Goal: Task Accomplishment & Management: Manage account settings

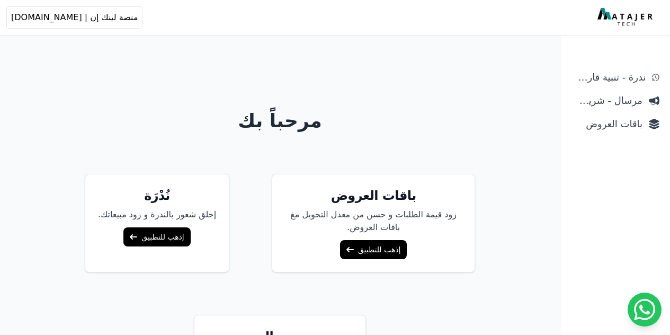
scroll to position [66, 0]
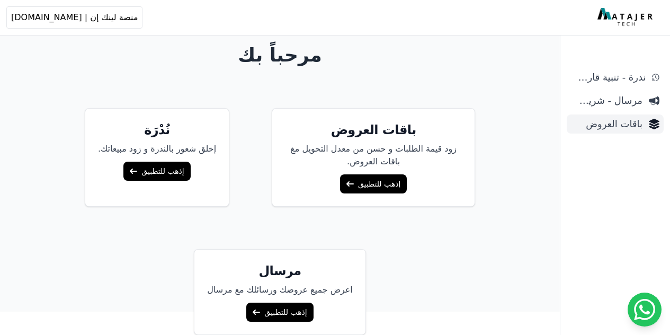
click at [640, 127] on span "باقات العروض" at bounding box center [607, 124] width 72 height 15
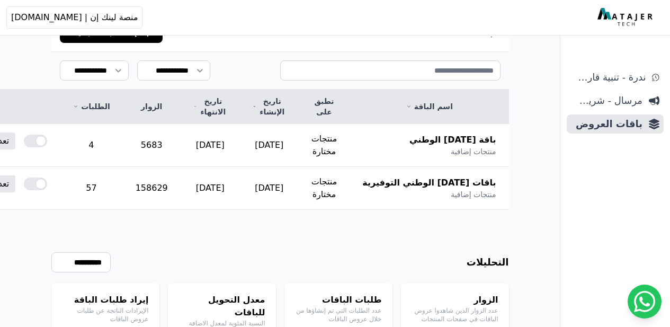
scroll to position [140, 0]
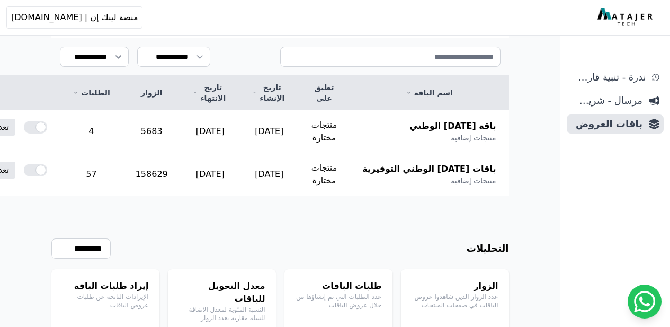
drag, startPoint x: 217, startPoint y: 207, endPoint x: 121, endPoint y: 201, distance: 96.6
click at [482, 120] on span "باقة اليوم الوطني" at bounding box center [453, 126] width 87 height 13
click at [240, 111] on td "2025-09-30" at bounding box center [210, 131] width 59 height 43
click at [180, 110] on td "5683" at bounding box center [152, 131] width 58 height 43
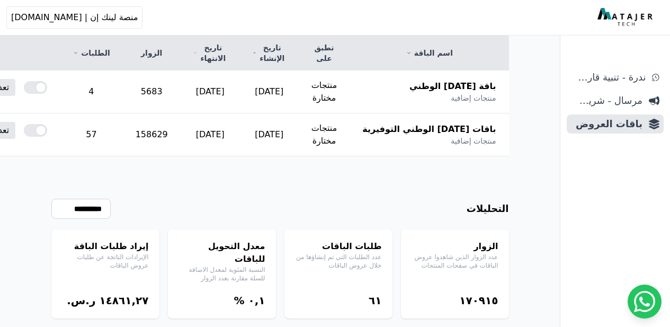
scroll to position [128, 0]
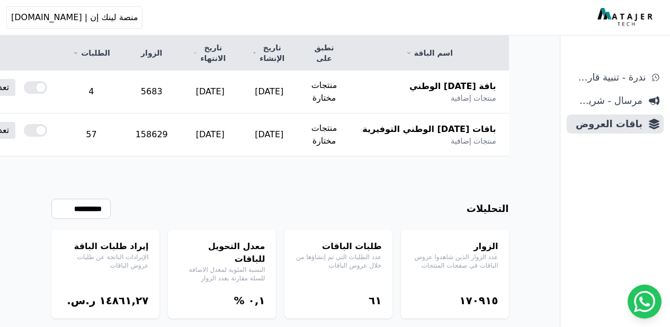
scroll to position [0, 0]
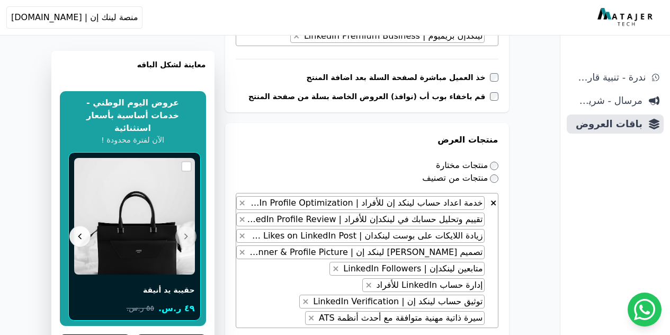
scroll to position [437, 0]
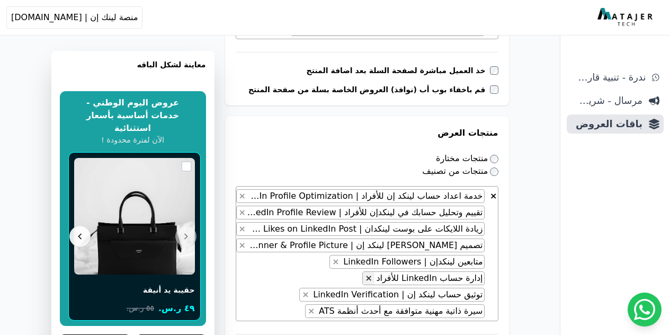
click at [374, 278] on button "×" at bounding box center [368, 278] width 11 height 13
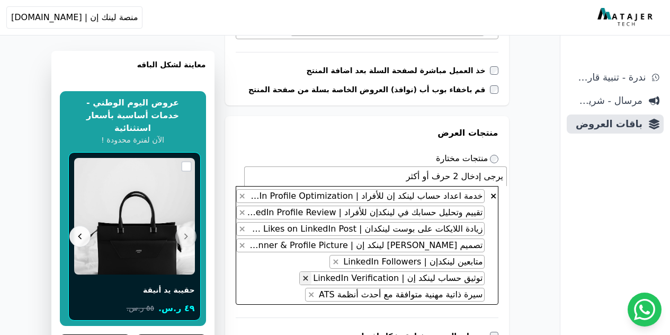
click at [309, 276] on span "×" at bounding box center [305, 278] width 7 height 10
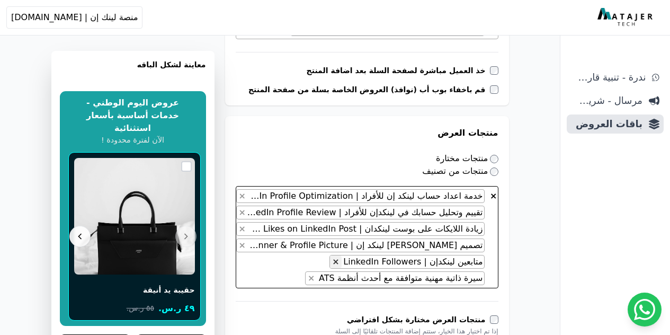
click at [339, 262] on span "×" at bounding box center [335, 261] width 7 height 10
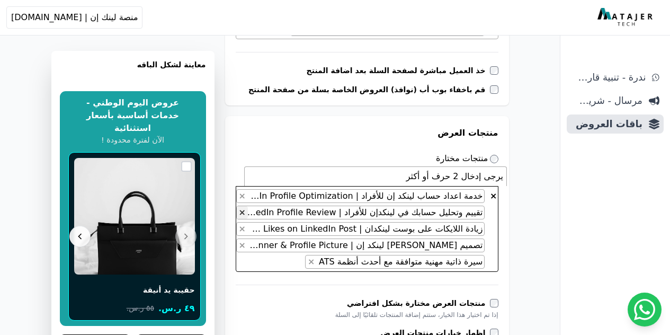
click at [248, 217] on button "×" at bounding box center [242, 212] width 11 height 13
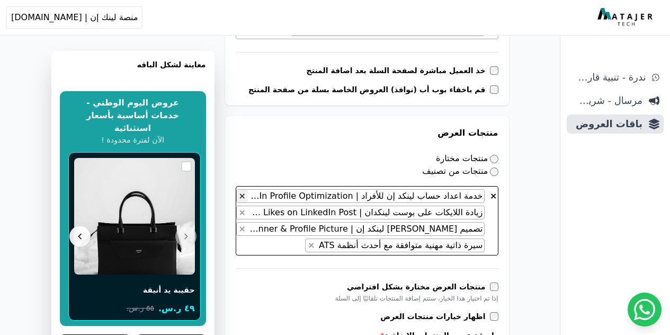
click at [246, 192] on span "×" at bounding box center [242, 196] width 7 height 10
select select "*********"
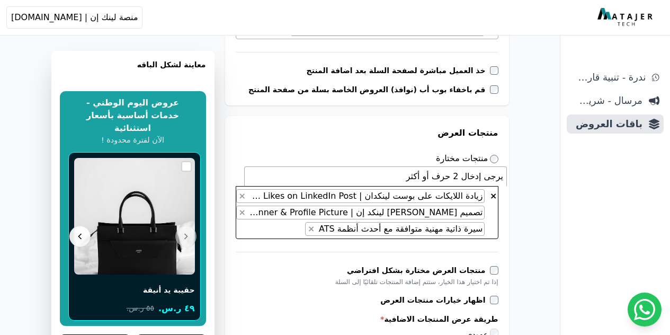
click at [412, 176] on li "يرجى إدخال 2 حرف أو أكثر" at bounding box center [376, 176] width 262 height 19
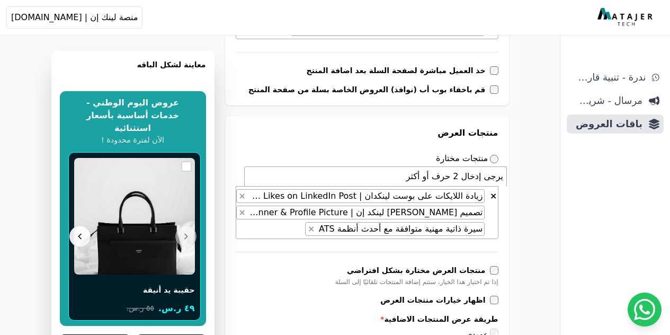
click at [385, 251] on div "**********" at bounding box center [367, 240] width 284 height 249
click at [384, 243] on div "**********" at bounding box center [367, 240] width 284 height 249
click at [307, 225] on span "× × زيادة اللايكات على بوست لينكدان | Increase Likes on LinkedIn Post × تصميم ب…" at bounding box center [367, 212] width 263 height 53
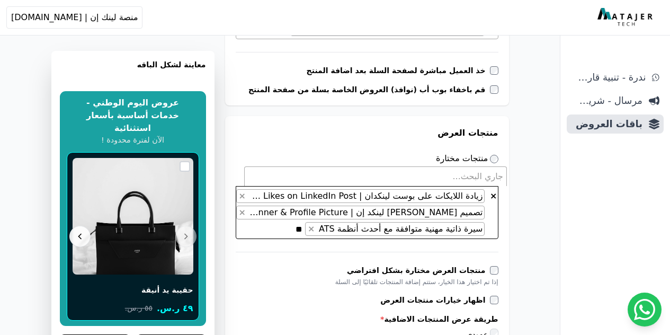
scroll to position [0, -2]
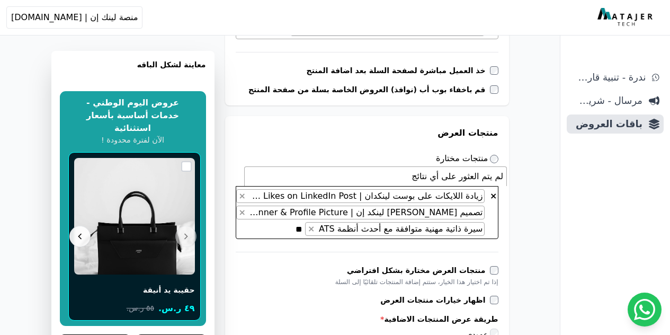
type textarea "*"
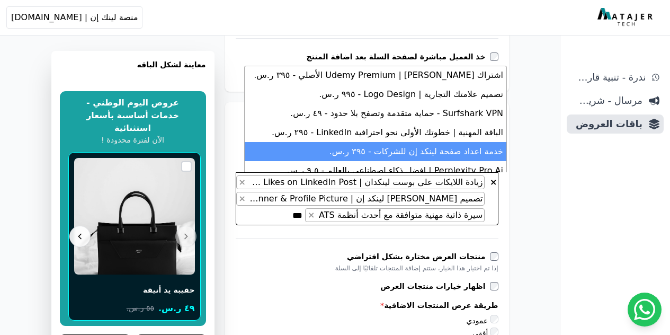
scroll to position [102, 0]
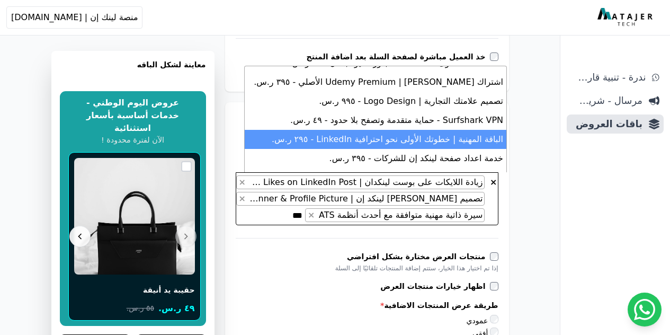
type textarea "***"
click at [471, 130] on li "الباقة المهنية | خطوتك الأولى نحو احترافية LinkedIn - ٢٩٥ ر.س." at bounding box center [376, 139] width 262 height 19
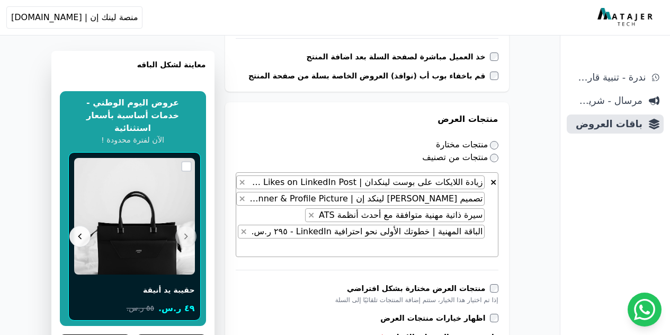
click at [563, 242] on div "ندرة - تنبية قارب علي النفاذ مرسال - شريط دعاية باقات العروض" at bounding box center [616, 201] width 110 height 267
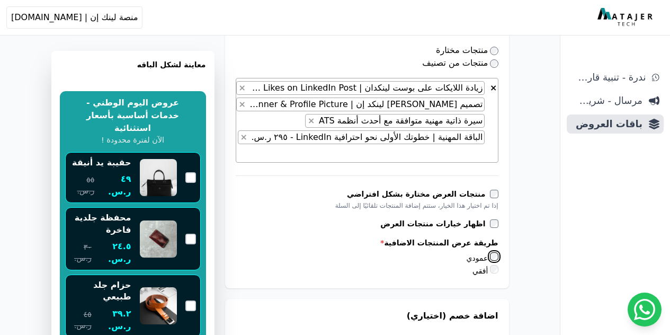
scroll to position [559, 0]
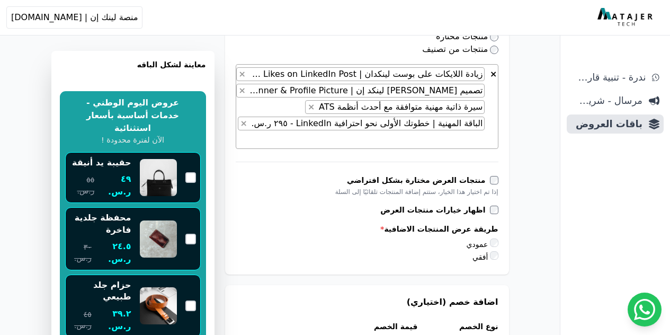
click at [275, 105] on span "× × زيادة اللايكات على بوست لينكدان | Increase Likes on LinkedIn Post × تصميم ب…" at bounding box center [367, 106] width 263 height 85
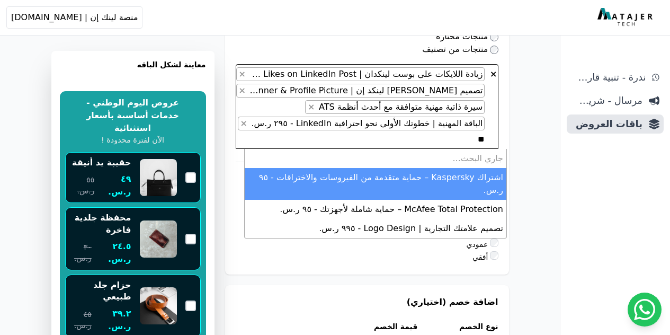
type textarea "*"
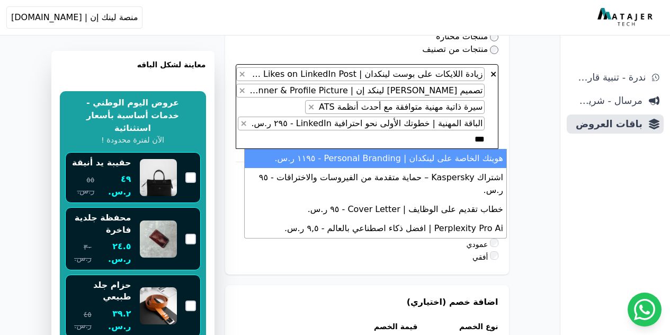
type textarea "***"
click at [446, 162] on li "هويتك الخاصة على لينكدان | Personal Branding - ١١٩٥ ر.س." at bounding box center [376, 158] width 262 height 19
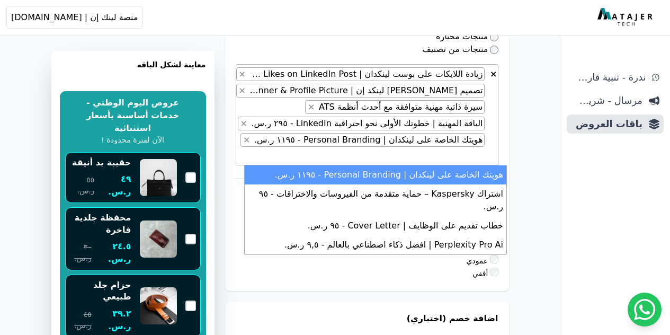
click at [551, 218] on div "**********" at bounding box center [280, 250] width 543 height 1532
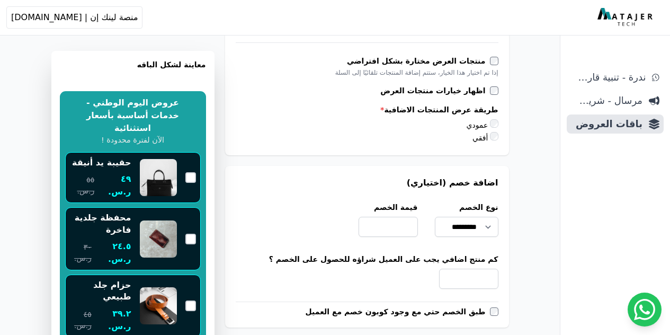
scroll to position [709, 0]
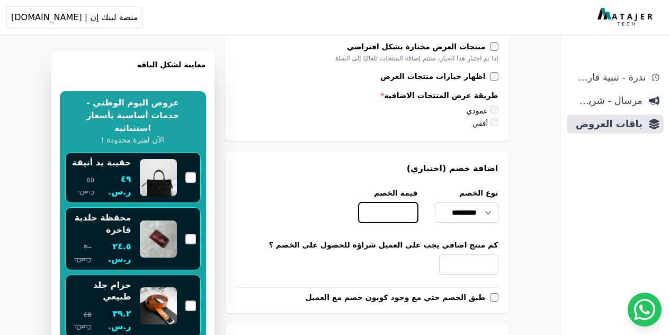
click at [412, 202] on input "***" at bounding box center [388, 212] width 59 height 20
type input "*"
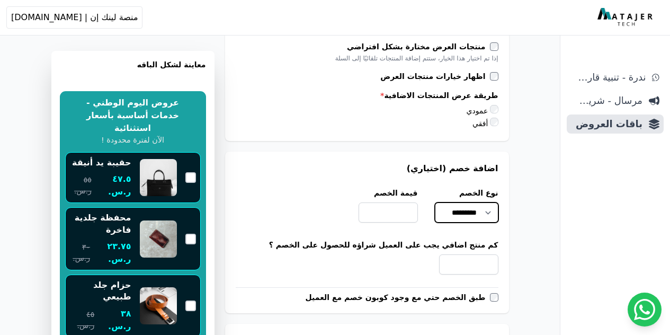
click at [483, 202] on select "********* ********* *****" at bounding box center [467, 212] width 64 height 20
click at [535, 215] on div "**********" at bounding box center [280, 100] width 543 height 1532
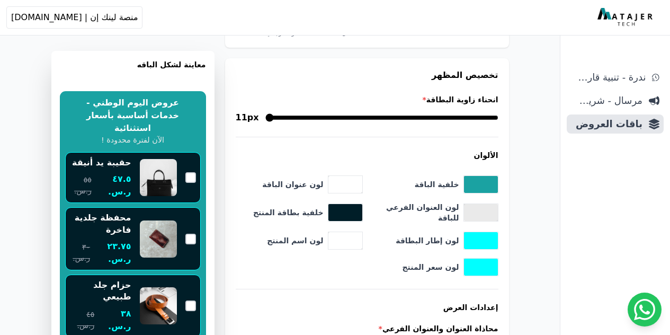
scroll to position [1208, 0]
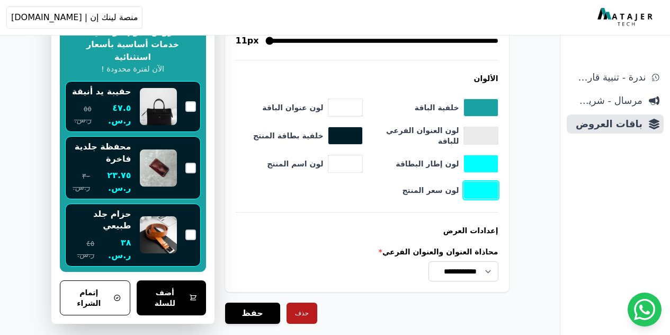
click at [484, 182] on button "toggle color picker dialog" at bounding box center [481, 190] width 34 height 17
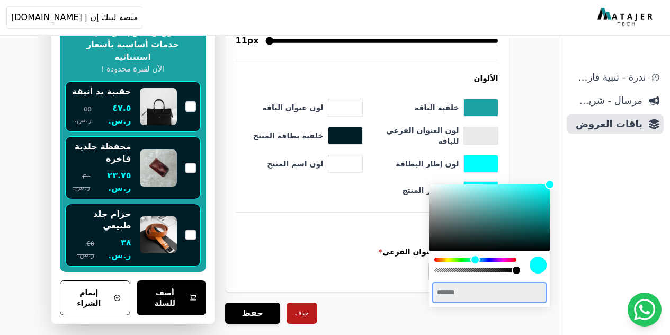
click at [476, 294] on input "*******" at bounding box center [489, 293] width 111 height 19
click at [512, 261] on div "color picker dialog" at bounding box center [476, 260] width 83 height 4
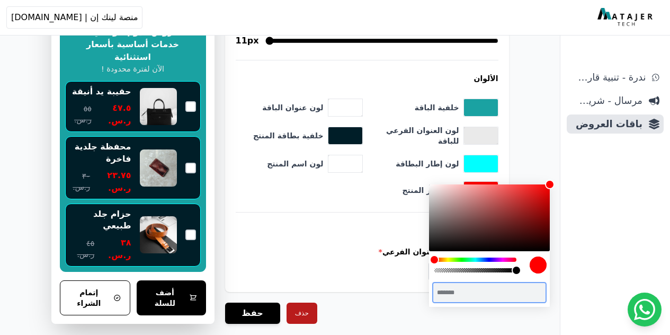
drag, startPoint x: 512, startPoint y: 259, endPoint x: 519, endPoint y: 259, distance: 6.4
click at [519, 259] on div "color picker dialog" at bounding box center [489, 228] width 121 height 89
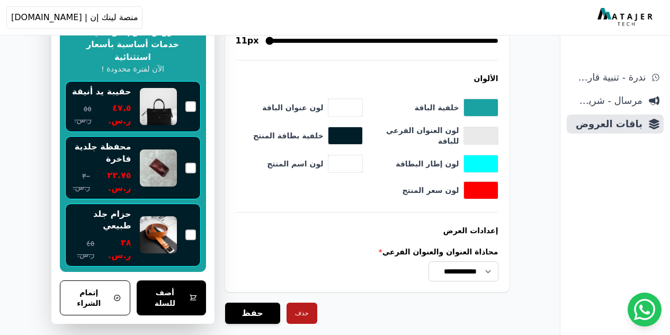
drag, startPoint x: 551, startPoint y: 214, endPoint x: 531, endPoint y: 196, distance: 27.0
click at [482, 182] on button "toggle color picker dialog" at bounding box center [481, 190] width 34 height 17
drag, startPoint x: 552, startPoint y: 217, endPoint x: 535, endPoint y: 210, distance: 18.3
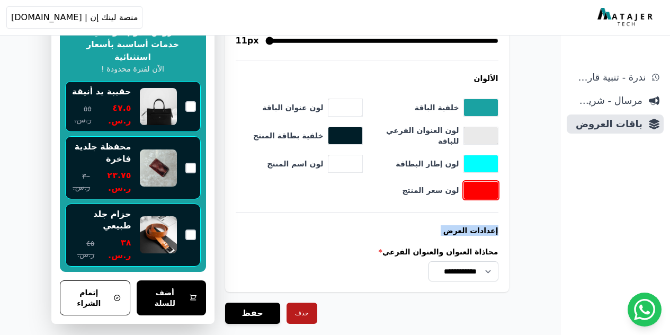
click at [485, 182] on button "toggle color picker dialog" at bounding box center [481, 190] width 34 height 17
drag, startPoint x: 554, startPoint y: 187, endPoint x: 556, endPoint y: 196, distance: 8.7
click at [472, 181] on div at bounding box center [481, 190] width 35 height 18
click at [498, 182] on button "toggle color picker dialog" at bounding box center [481, 190] width 34 height 17
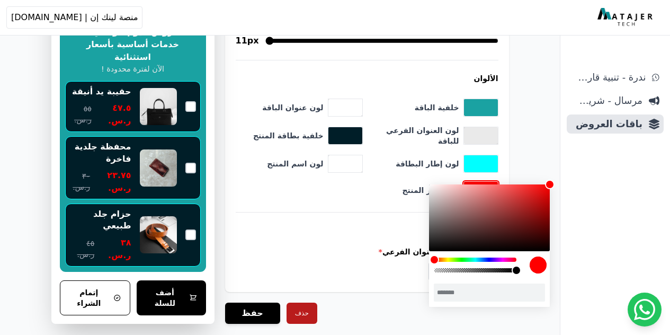
click at [535, 199] on div "color picker dialog" at bounding box center [489, 217] width 121 height 67
drag, startPoint x: 536, startPoint y: 200, endPoint x: 464, endPoint y: 191, distance: 72.6
click at [464, 191] on div "color picker dialog" at bounding box center [462, 190] width 10 height 10
drag, startPoint x: 464, startPoint y: 191, endPoint x: 489, endPoint y: 191, distance: 24.9
click at [489, 191] on div "color picker dialog" at bounding box center [488, 192] width 10 height 10
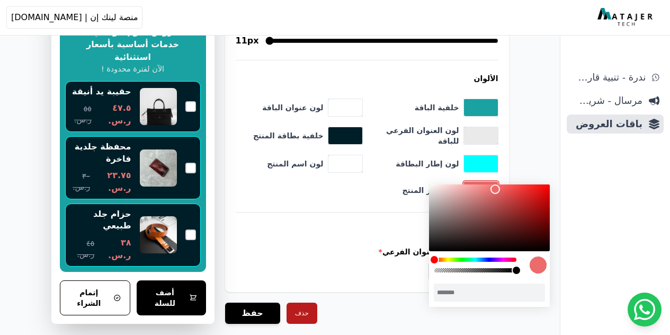
drag, startPoint x: 489, startPoint y: 191, endPoint x: 497, endPoint y: 189, distance: 8.7
click at [497, 189] on div "color picker dialog" at bounding box center [496, 189] width 10 height 10
drag, startPoint x: 497, startPoint y: 193, endPoint x: 511, endPoint y: 192, distance: 14.3
click at [511, 192] on div "color picker dialog" at bounding box center [511, 193] width 10 height 10
drag, startPoint x: 511, startPoint y: 192, endPoint x: 501, endPoint y: 191, distance: 10.1
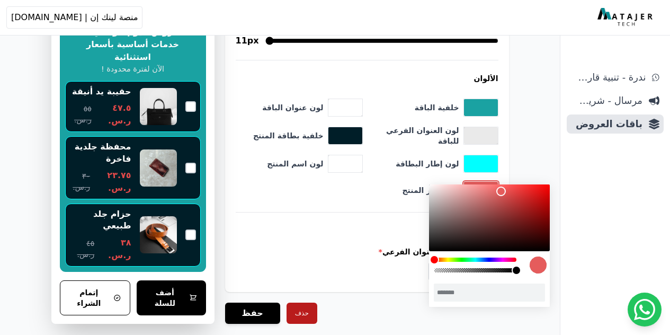
click at [501, 191] on div "color picker dialog" at bounding box center [502, 192] width 10 height 10
drag, startPoint x: 501, startPoint y: 191, endPoint x: 492, endPoint y: 190, distance: 8.6
click at [492, 190] on div "color picker dialog" at bounding box center [493, 190] width 10 height 10
drag, startPoint x: 494, startPoint y: 191, endPoint x: 510, endPoint y: 191, distance: 15.4
click at [510, 191] on div "color picker dialog" at bounding box center [510, 192] width 10 height 10
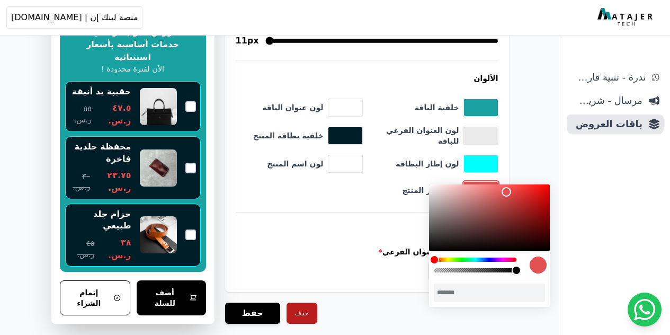
type input "*******"
click at [503, 192] on div "color picker dialog" at bounding box center [503, 192] width 10 height 10
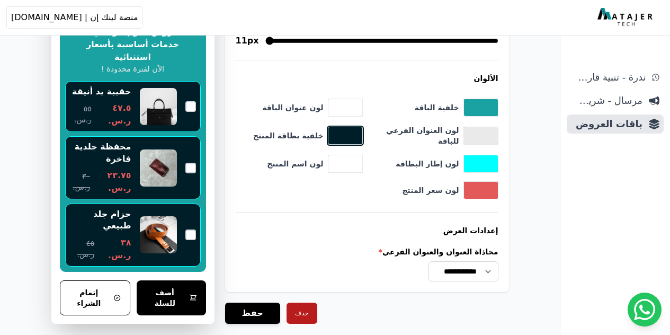
click at [348, 127] on button "toggle color picker dialog" at bounding box center [346, 135] width 34 height 17
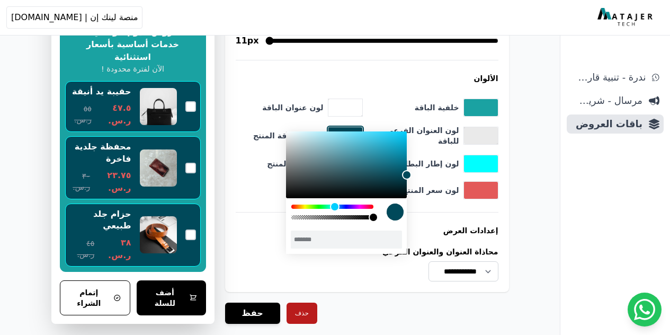
type input "*******"
drag, startPoint x: 407, startPoint y: 187, endPoint x: 407, endPoint y: 175, distance: 11.1
click at [407, 175] on div "color picker dialog" at bounding box center [407, 176] width 10 height 10
click at [488, 182] on button "toggle color picker dialog" at bounding box center [481, 190] width 34 height 17
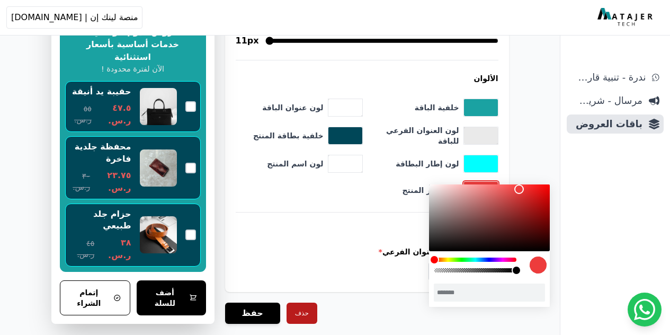
drag, startPoint x: 503, startPoint y: 193, endPoint x: 519, endPoint y: 189, distance: 16.8
click at [519, 189] on div "color picker dialog" at bounding box center [520, 189] width 10 height 10
click at [512, 189] on div "color picker dialog" at bounding box center [513, 189] width 10 height 10
click at [517, 191] on div "color picker dialog" at bounding box center [515, 192] width 10 height 10
type input "*******"
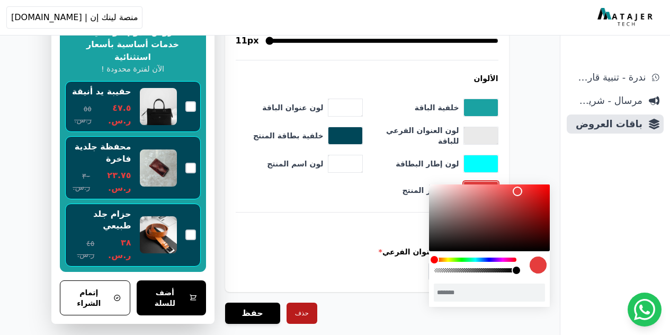
click at [518, 191] on div "color picker dialog" at bounding box center [518, 192] width 10 height 10
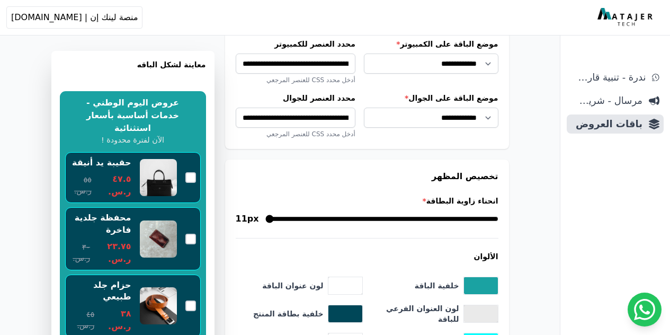
scroll to position [1235, 0]
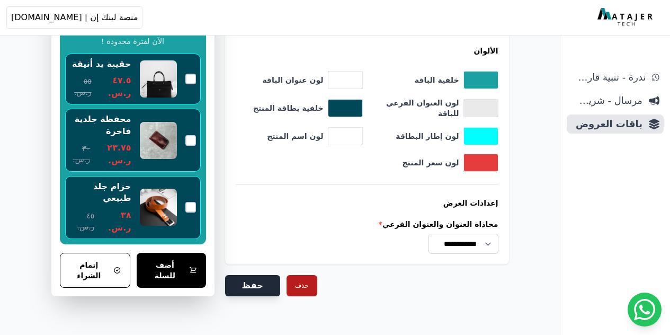
click at [251, 275] on button "حفظ" at bounding box center [252, 285] width 55 height 21
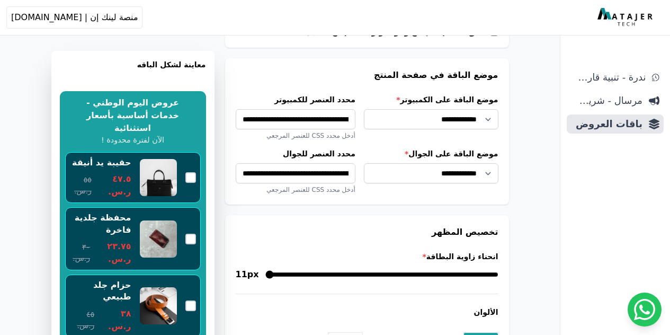
scroll to position [919, 0]
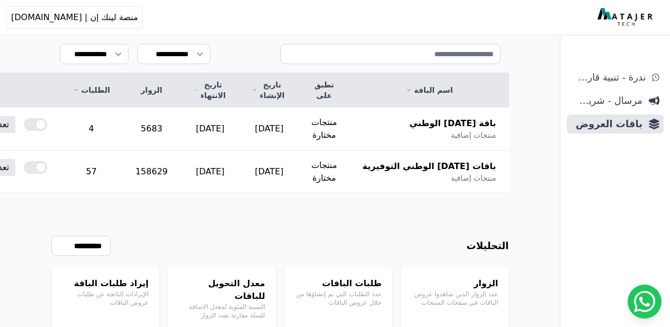
scroll to position [208, 0]
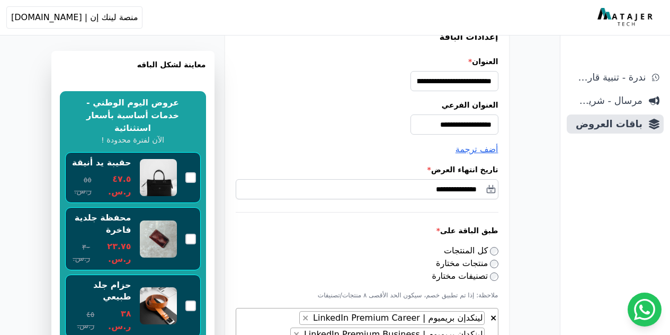
scroll to position [138, 0]
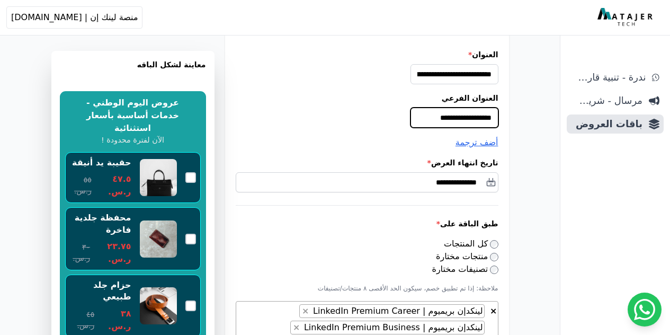
click at [436, 122] on input "**********" at bounding box center [455, 118] width 88 height 20
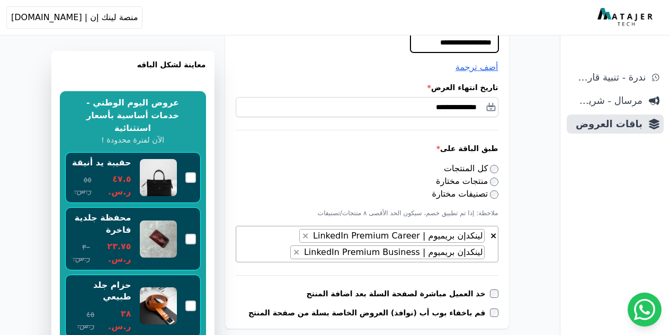
scroll to position [227, 0]
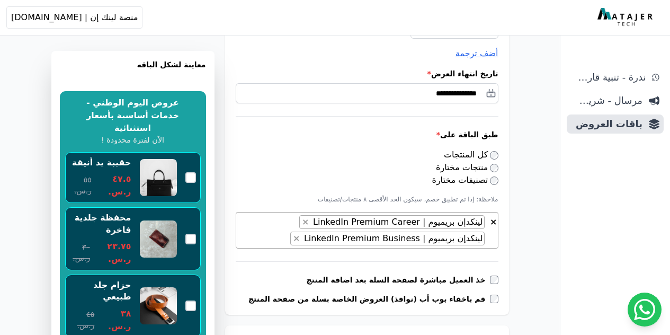
click at [500, 281] on div "أهلاً بك! إذا كان لديك أي استفسار أو تحتاج مساعدة، لا تتردد في التواصل معنا" at bounding box center [577, 283] width 156 height 21
click at [501, 280] on div "أهلاً بك! إذا كان لديك أي استفسار أو تحتاج مساعدة، لا تتردد في التواصل معنا" at bounding box center [577, 283] width 156 height 21
click at [502, 279] on div "أهلاً بك! إذا كان لديك أي استفسار أو تحتاج مساعدة، لا تتردد في التواصل معنا" at bounding box center [577, 283] width 156 height 21
click at [506, 278] on div "أهلاً بك! إذا كان لديك أي استفسار أو تحتاج مساعدة، لا تتردد في التواصل معنا" at bounding box center [577, 283] width 156 height 21
click at [499, 281] on div "أهلاً بك! إذا كان لديك أي استفسار أو تحتاج مساعدة، لا تتردد في التواصل معنا" at bounding box center [577, 283] width 170 height 35
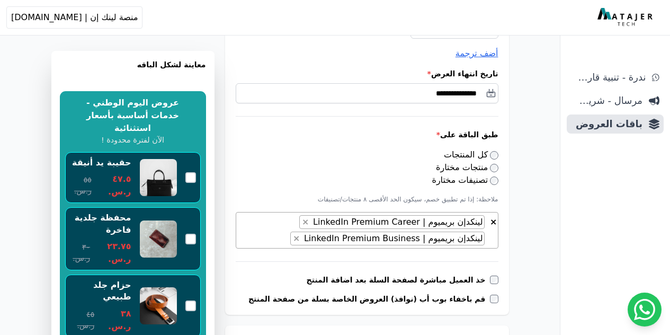
click at [499, 281] on div "أهلاً بك! إذا كان لديك أي استفسار أو تحتاج مساعدة، لا تتردد في التواصل معنا" at bounding box center [577, 283] width 170 height 35
click at [501, 279] on div "أهلاً بك! إذا كان لديك أي استفسار أو تحتاج مساعدة، لا تتردد في التواصل معنا" at bounding box center [577, 283] width 156 height 21
click at [502, 279] on div "أهلاً بك! إذا كان لديك أي استفسار أو تحتاج مساعدة، لا تتردد في التواصل معنا" at bounding box center [577, 283] width 156 height 21
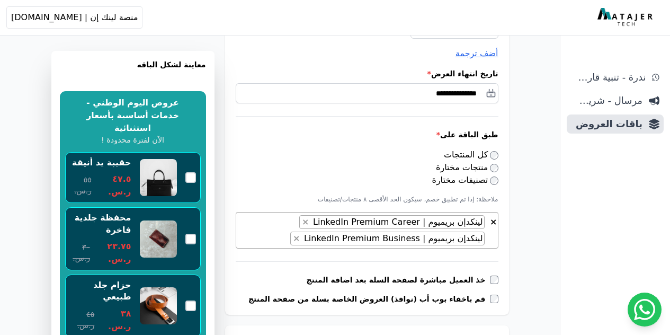
click at [501, 279] on div "أهلاً بك! إذا كان لديك أي استفسار أو تحتاج مساعدة، لا تتردد في التواصل معنا" at bounding box center [577, 283] width 156 height 21
click at [503, 279] on div "أهلاً بك! إذا كان لديك أي استفسار أو تحتاج مساعدة، لا تتردد في التواصل معنا" at bounding box center [577, 283] width 156 height 21
click at [509, 280] on div "أهلاً بك! إذا كان لديك أي استفسار أو تحتاج مساعدة، لا تتردد في التواصل معنا" at bounding box center [577, 283] width 156 height 21
click at [502, 282] on div "أهلاً بك! إذا كان لديك أي استفسار أو تحتاج مساعدة، لا تتردد في التواصل معنا" at bounding box center [577, 283] width 156 height 21
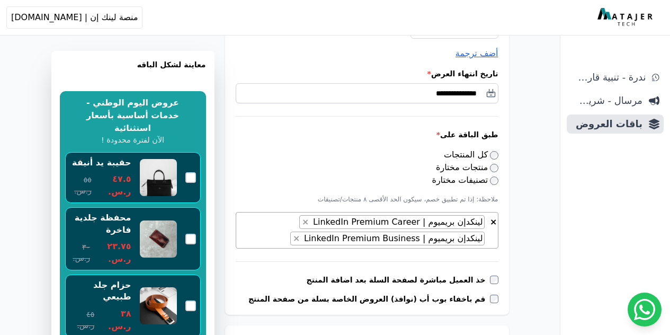
click at [502, 300] on div "أهلاً بك! إذا كان لديك أي استفسار أو تحتاج مساعدة، لا تتردد في التواصل معنا" at bounding box center [577, 283] width 170 height 35
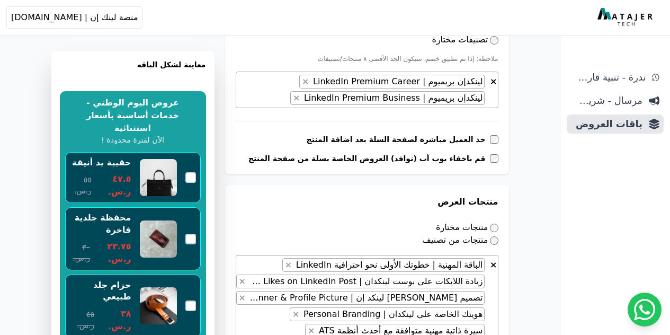
scroll to position [375, 0]
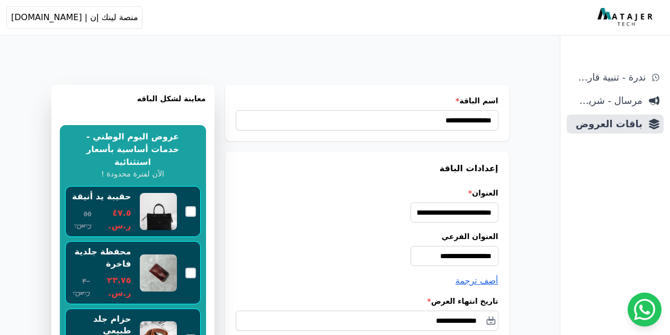
scroll to position [375, 0]
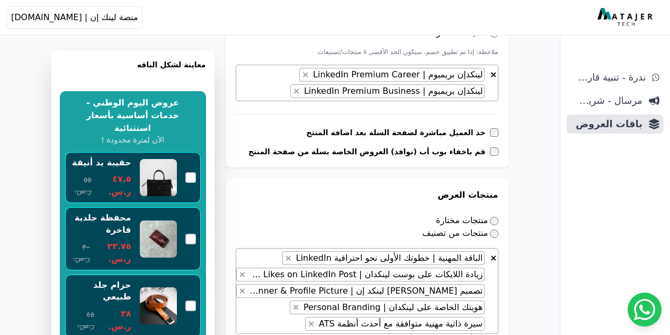
click at [416, 133] on label "خذ العميل مباشرة لصفحة السلة بعد اضافة المنتج" at bounding box center [398, 132] width 183 height 11
click at [488, 132] on label "خذ العميل مباشرة لصفحة السلة بعد اضافة المنتج" at bounding box center [398, 132] width 183 height 11
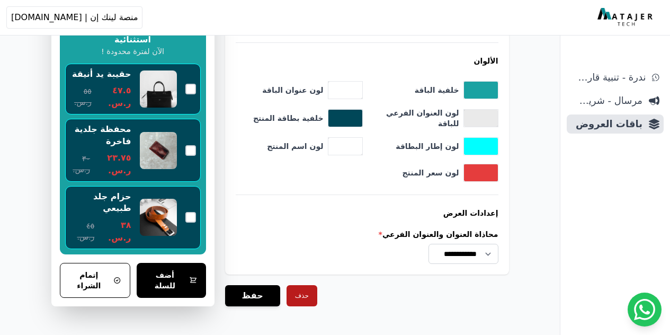
scroll to position [1164, 0]
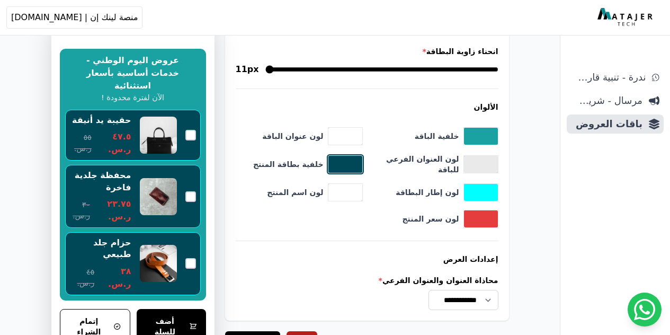
click at [338, 164] on button "toggle color picker dialog" at bounding box center [346, 164] width 34 height 17
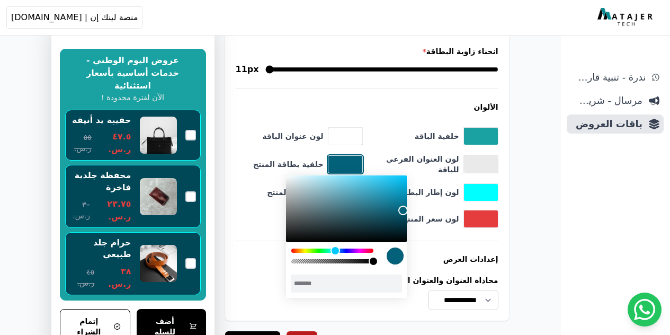
drag, startPoint x: 404, startPoint y: 217, endPoint x: 402, endPoint y: 210, distance: 7.7
click at [402, 210] on div "color picker dialog" at bounding box center [404, 211] width 10 height 10
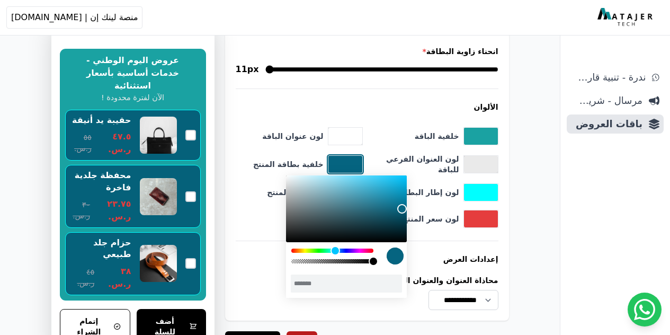
click at [402, 207] on div "color picker dialog" at bounding box center [402, 209] width 10 height 10
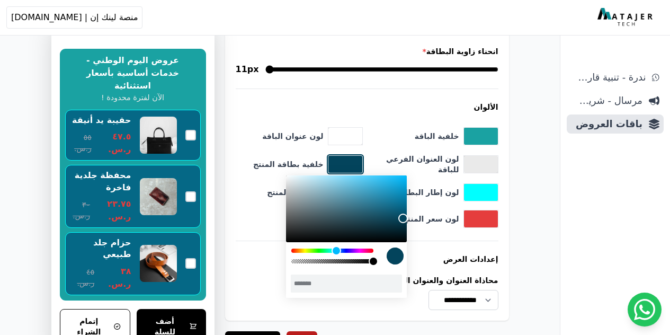
drag, startPoint x: 402, startPoint y: 207, endPoint x: 403, endPoint y: 218, distance: 11.1
click at [403, 218] on div "color picker dialog" at bounding box center [404, 219] width 10 height 10
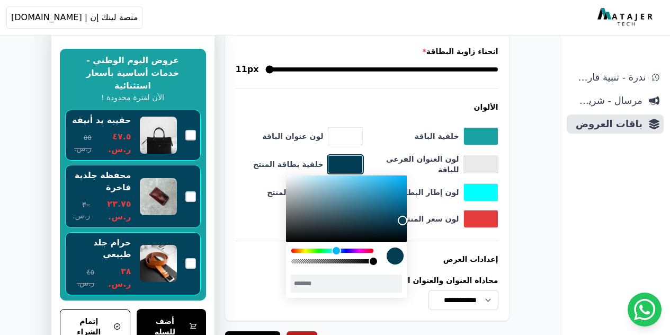
click at [403, 220] on div "color picker dialog" at bounding box center [403, 221] width 10 height 10
click at [404, 223] on div "color picker dialog" at bounding box center [403, 221] width 10 height 10
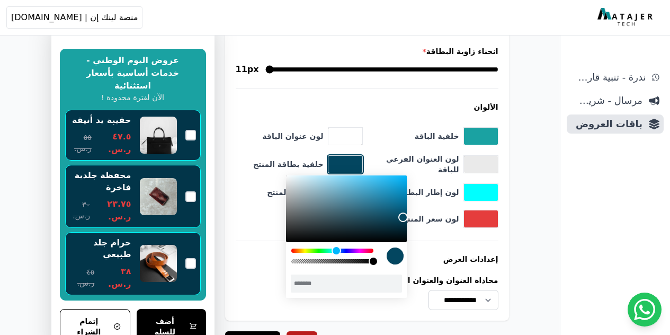
type input "*******"
drag, startPoint x: 404, startPoint y: 223, endPoint x: 404, endPoint y: 217, distance: 5.8
click at [404, 217] on div "color picker dialog" at bounding box center [404, 218] width 10 height 10
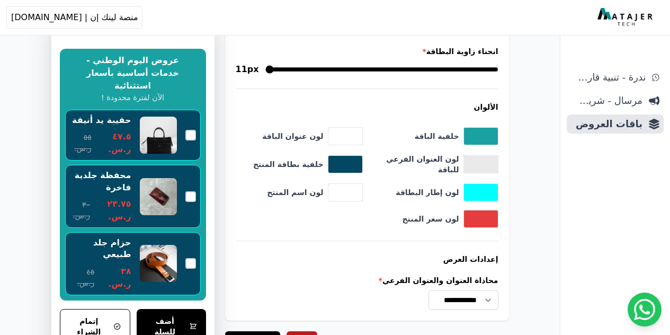
click at [285, 107] on h4 "الألوان" at bounding box center [367, 107] width 263 height 11
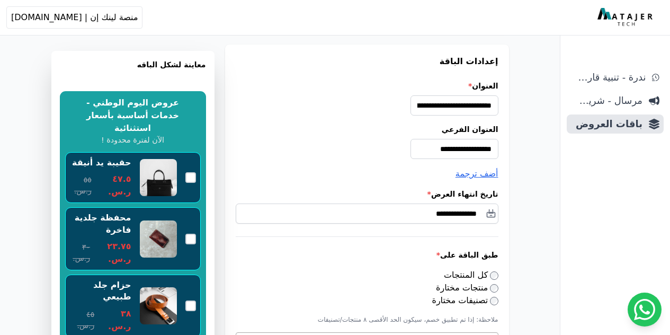
scroll to position [100, 0]
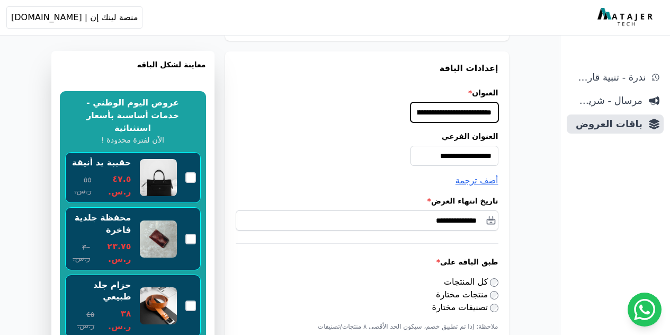
click at [449, 117] on input "**********" at bounding box center [455, 112] width 88 height 20
paste input "text"
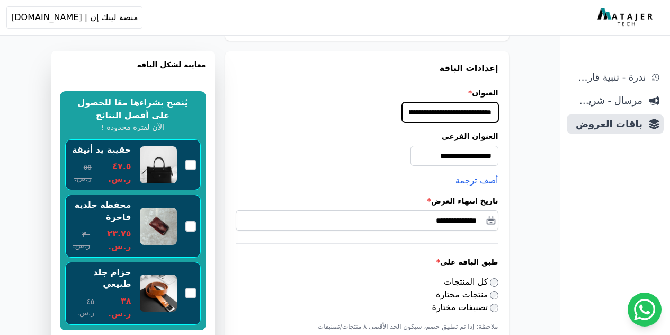
scroll to position [0, -47]
drag, startPoint x: 447, startPoint y: 111, endPoint x: 295, endPoint y: 122, distance: 152.0
click at [295, 122] on div "**********" at bounding box center [367, 246] width 284 height 391
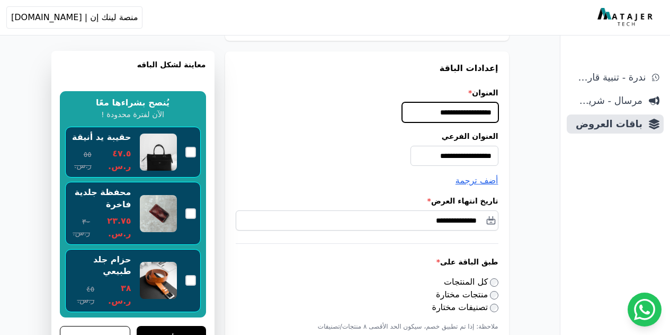
type input "**********"
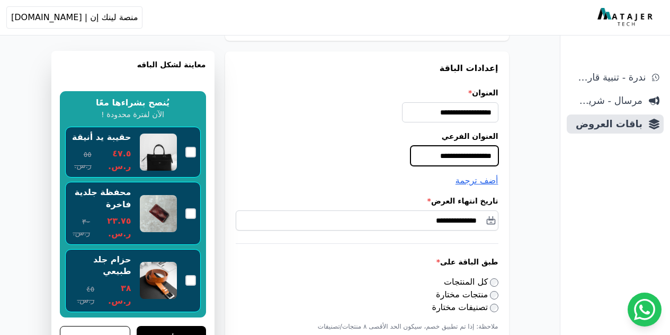
drag, startPoint x: 439, startPoint y: 157, endPoint x: 542, endPoint y: 156, distance: 103.3
paste input "****"
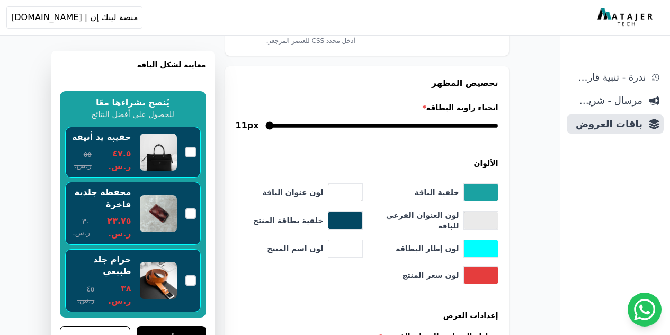
scroll to position [1242, 0]
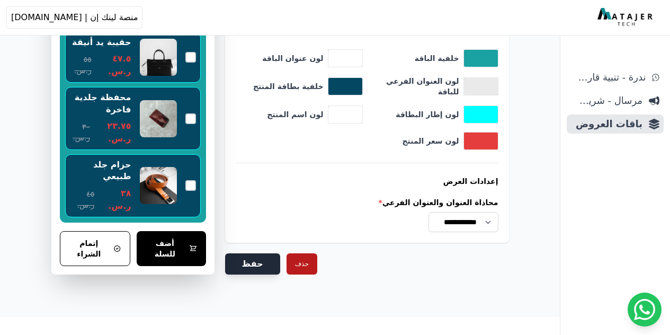
type input "**********"
click at [244, 263] on button "حفظ" at bounding box center [252, 263] width 55 height 21
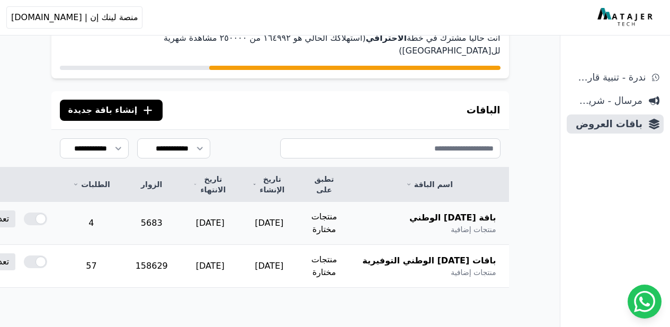
scroll to position [83, 0]
